Goal: Obtain resource: Download file/media

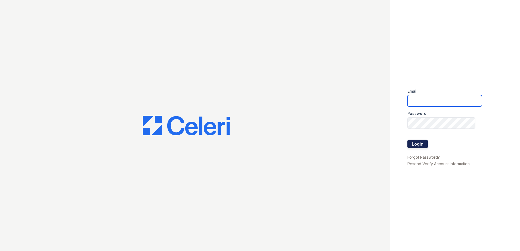
type input "villas.pm@cafmanagement.com"
click at [425, 145] on button "Login" at bounding box center [417, 144] width 20 height 9
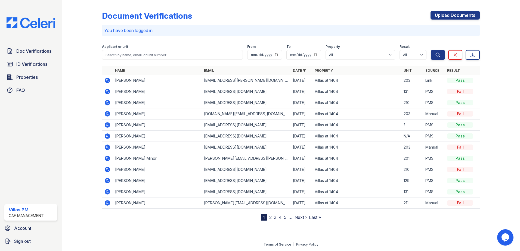
click at [106, 137] on icon at bounding box center [107, 136] width 7 height 7
click at [107, 79] on icon at bounding box center [107, 80] width 7 height 7
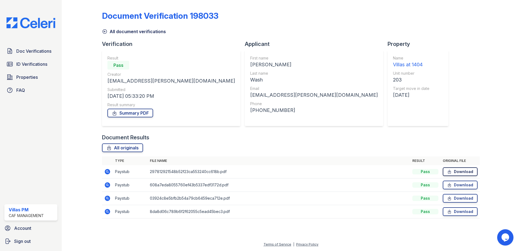
click at [470, 169] on link "Download" at bounding box center [460, 172] width 35 height 9
click at [465, 172] on link "Download" at bounding box center [460, 172] width 35 height 9
click at [454, 184] on link "Download" at bounding box center [460, 185] width 35 height 9
click at [454, 199] on link "Download" at bounding box center [460, 198] width 35 height 9
click at [458, 209] on link "Download" at bounding box center [460, 211] width 35 height 9
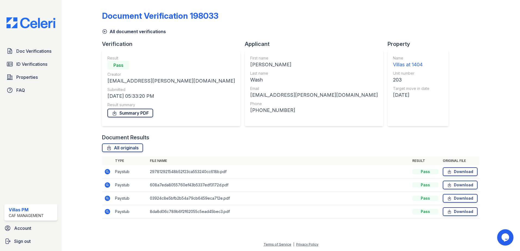
click at [132, 113] on link "Summary PDF" at bounding box center [130, 113] width 46 height 9
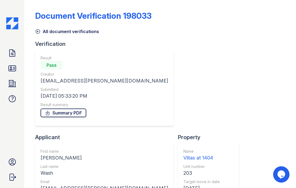
click at [67, 116] on link "Summary PDF" at bounding box center [64, 113] width 46 height 9
